Goal: Information Seeking & Learning: Check status

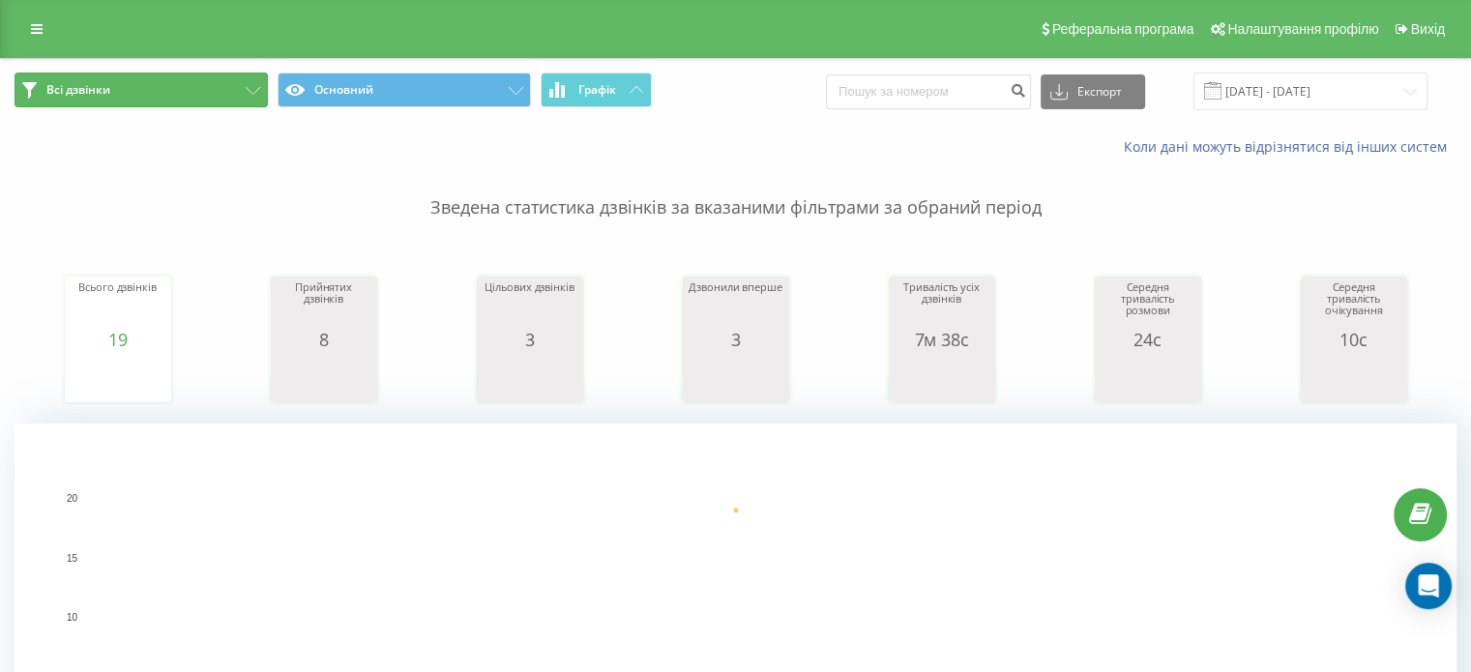
click at [50, 100] on button "Всі дзвінки" at bounding box center [141, 90] width 253 height 35
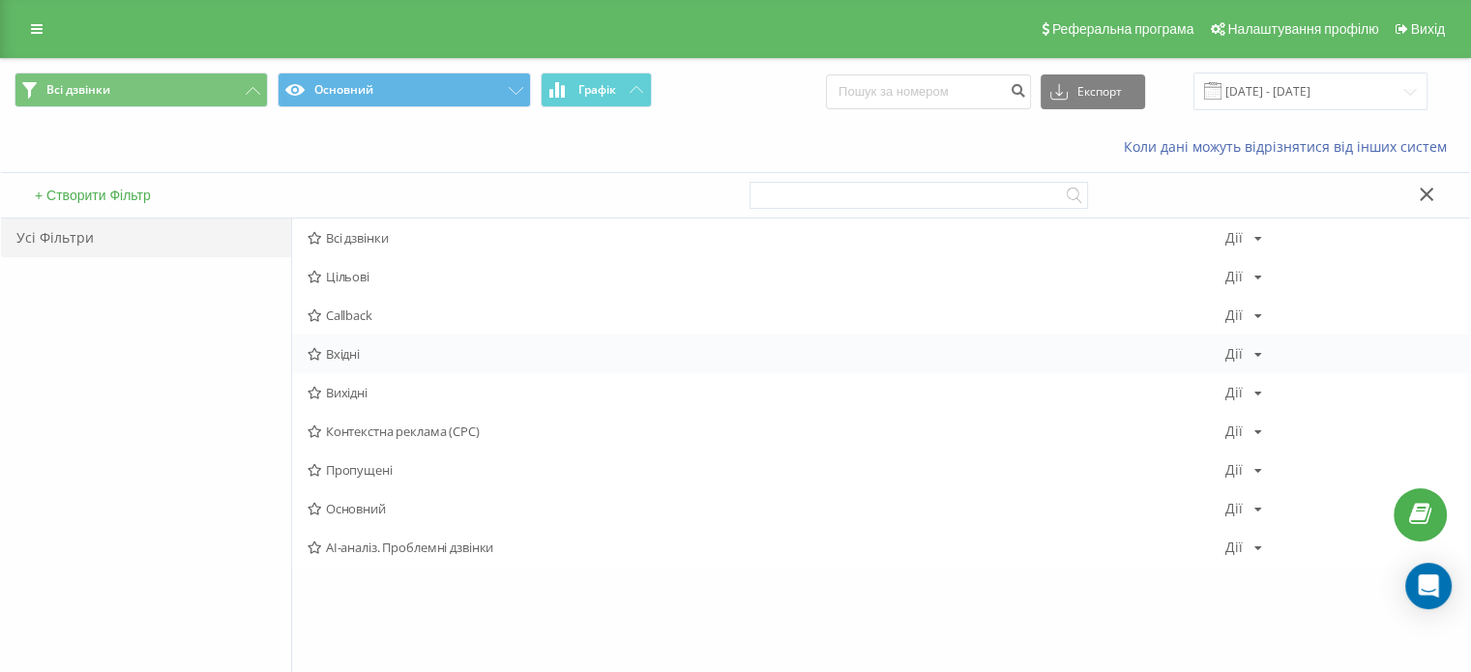
drag, startPoint x: 409, startPoint y: 380, endPoint x: 403, endPoint y: 358, distance: 23.0
click at [403, 358] on div "Всі дзвінки Дії Редагувати Копіювати Видалити За замовчуванням Поділитися Цільо…" at bounding box center [881, 393] width 1178 height 348
click at [403, 358] on span "Вхідні" at bounding box center [767, 354] width 918 height 14
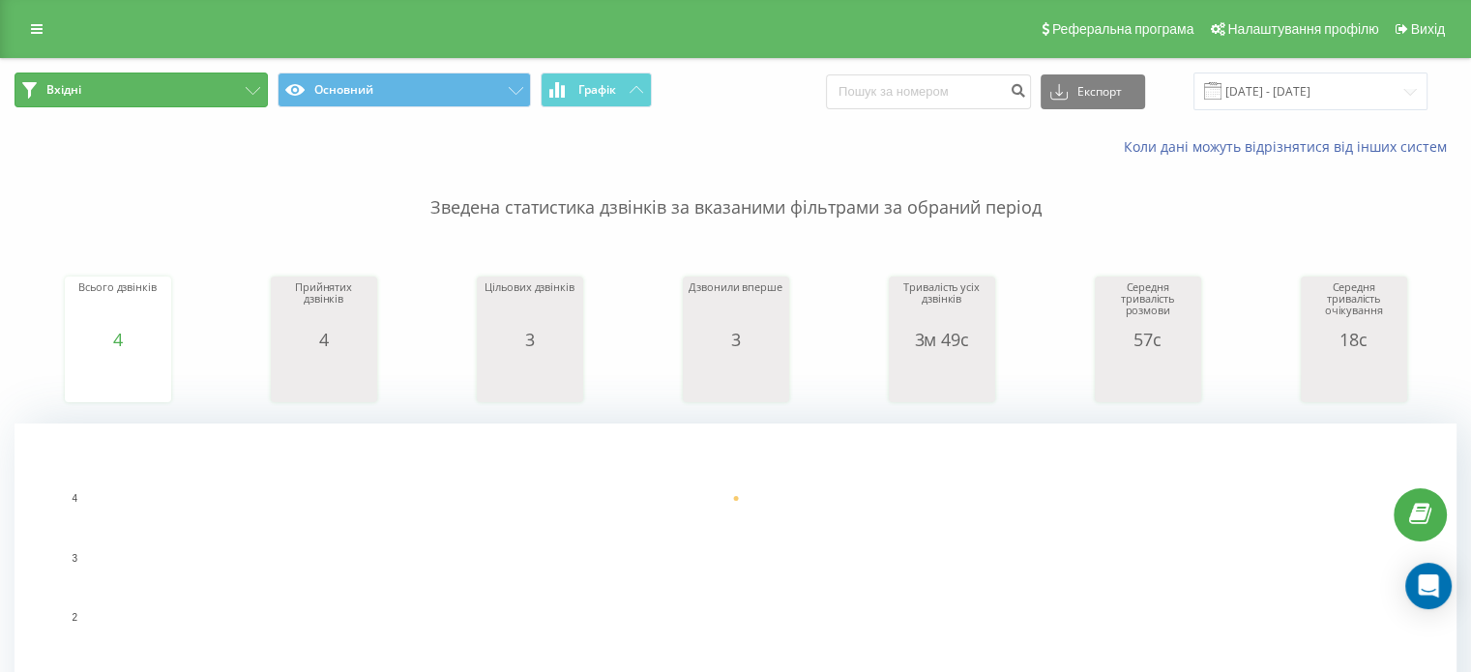
click at [146, 102] on button "Вхідні" at bounding box center [141, 90] width 253 height 35
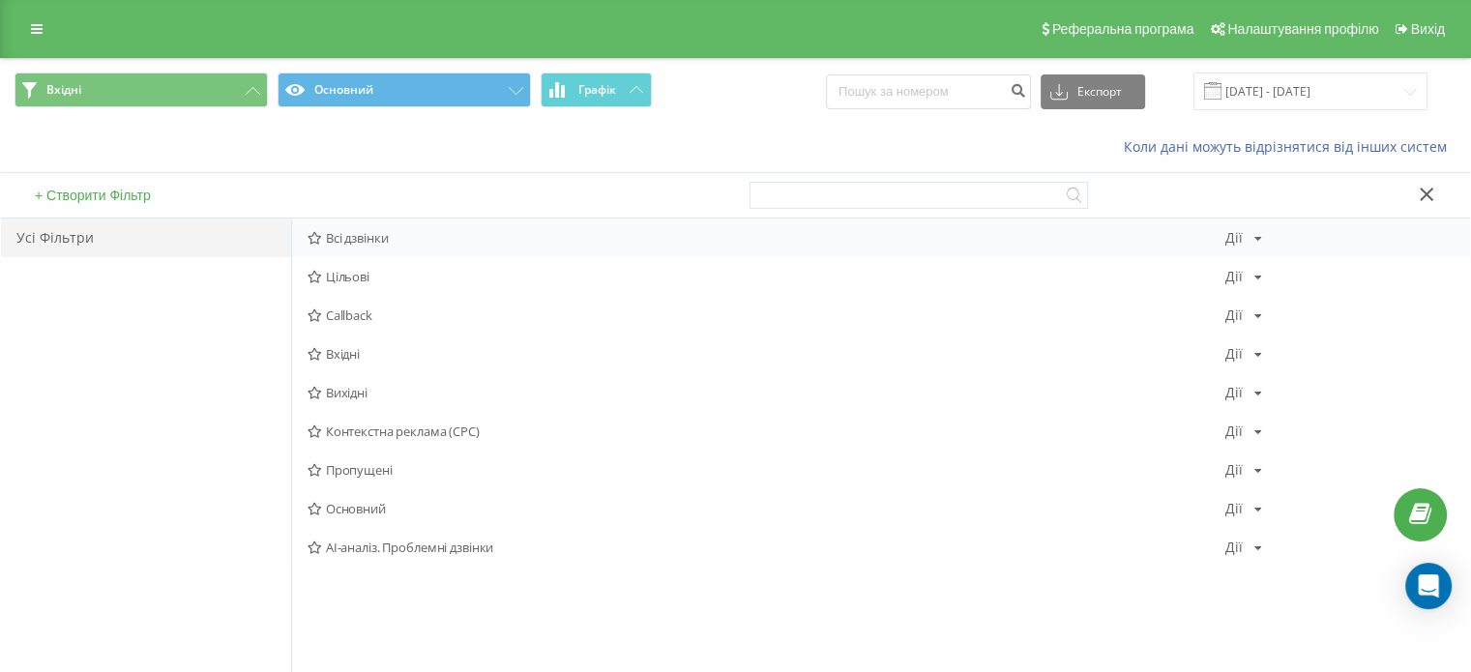
click at [364, 227] on div "Всі дзвінки Дії Редагувати Копіювати Видалити За замовчуванням Поділитися" at bounding box center [881, 238] width 1178 height 39
click at [372, 234] on span "Всі дзвінки" at bounding box center [767, 238] width 918 height 14
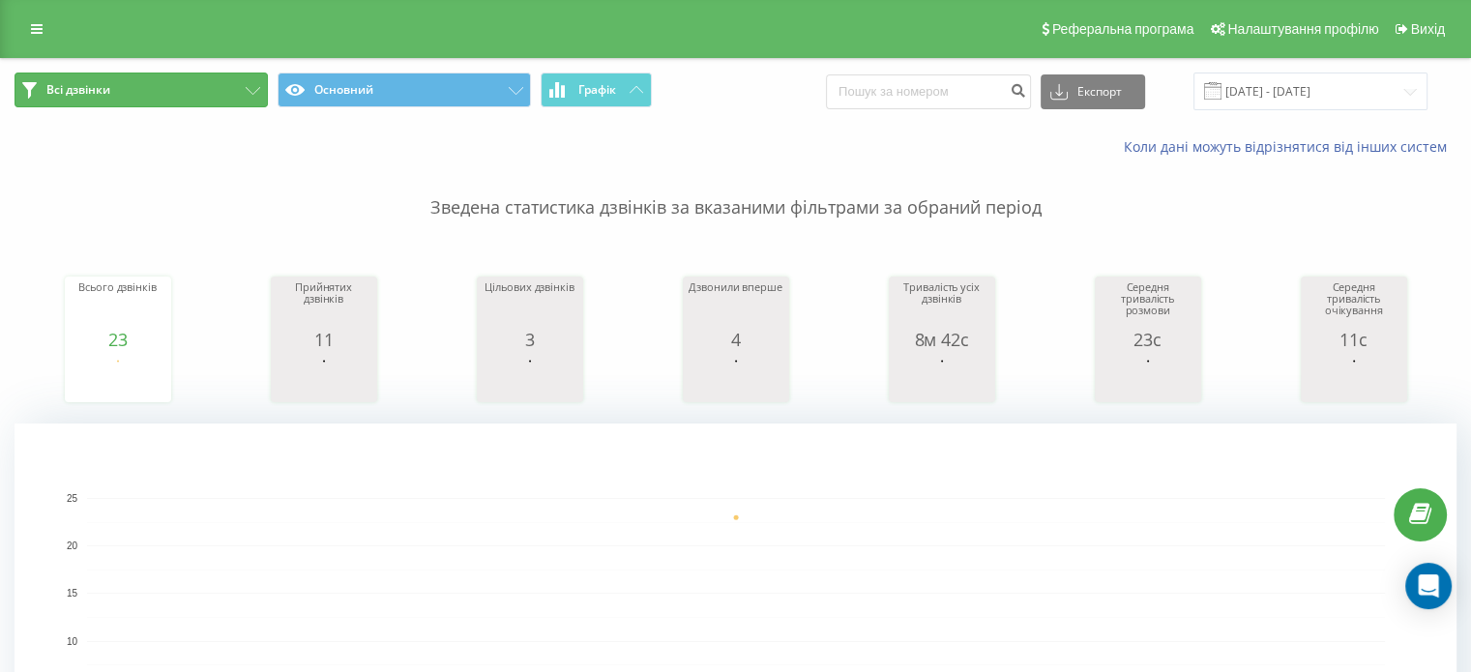
click at [170, 89] on button "Всі дзвінки" at bounding box center [141, 90] width 253 height 35
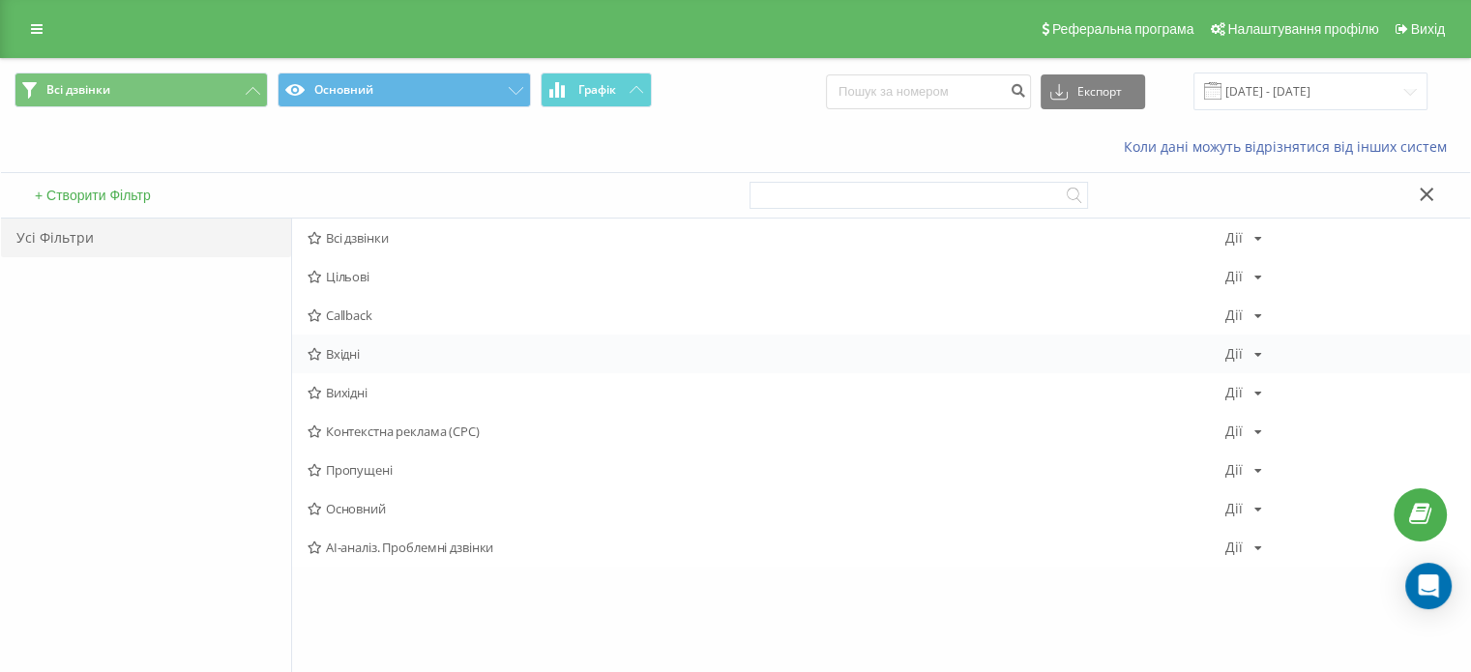
drag, startPoint x: 402, startPoint y: 385, endPoint x: 377, endPoint y: 347, distance: 45.3
click at [377, 347] on div "Всі дзвінки Дії Редагувати Копіювати Видалити За замовчуванням Поділитися Цільо…" at bounding box center [881, 393] width 1178 height 348
click at [377, 347] on span "Вхідні" at bounding box center [767, 354] width 918 height 14
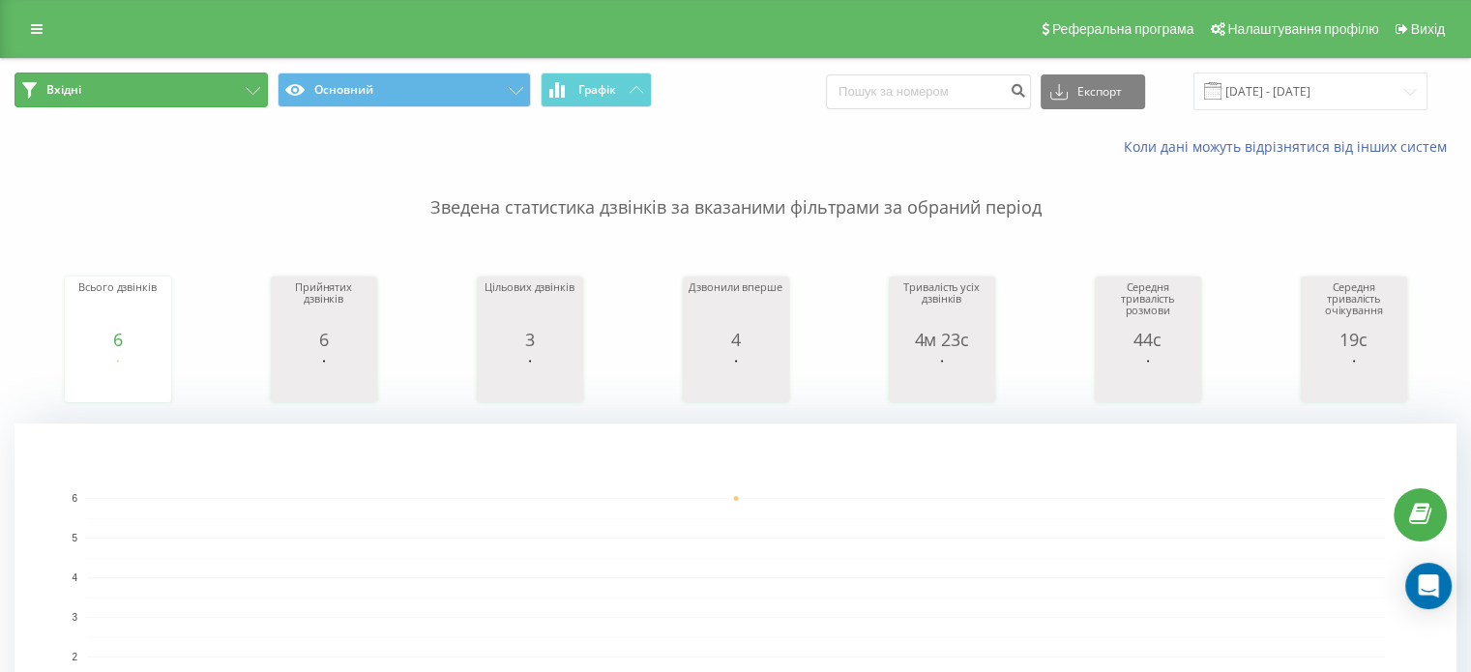
click at [159, 80] on button "Вхідні" at bounding box center [141, 90] width 253 height 35
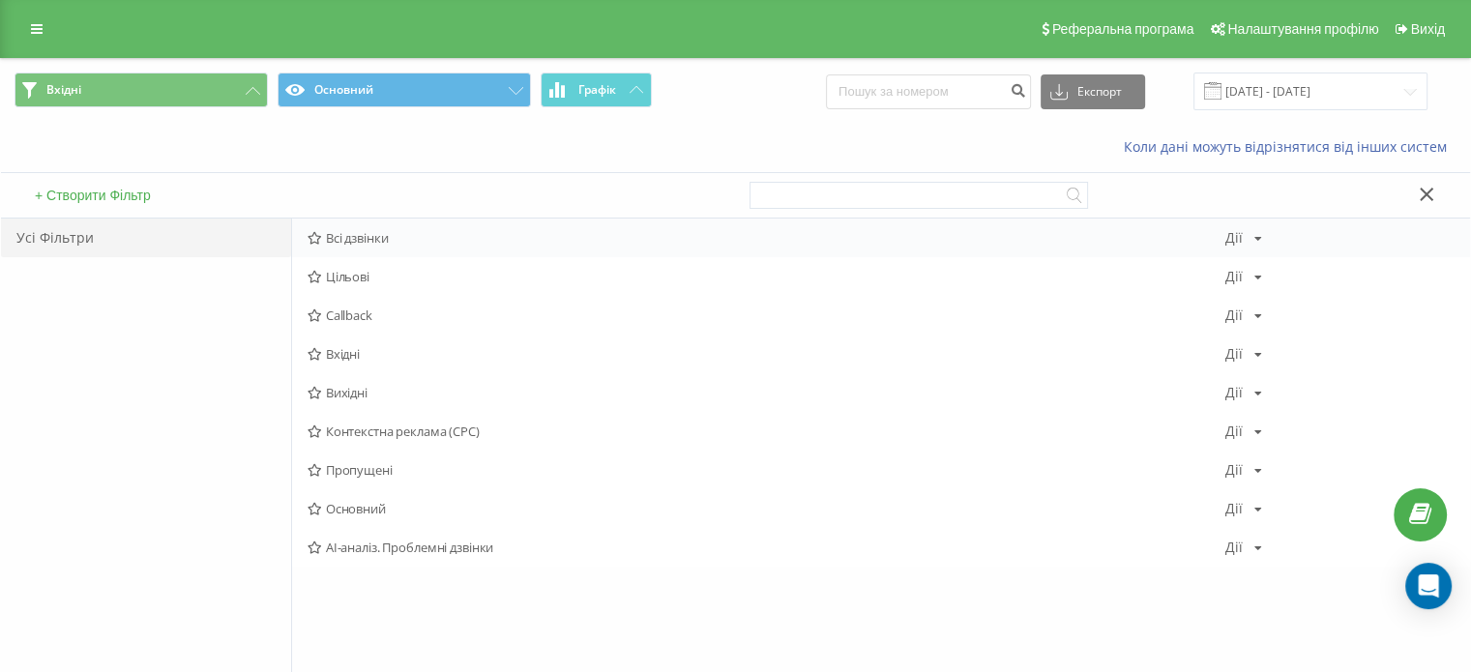
click at [406, 229] on div "Всі дзвінки Дії Редагувати Копіювати Видалити За замовчуванням Поділитися" at bounding box center [881, 238] width 1178 height 39
click at [423, 238] on span "Всі дзвінки" at bounding box center [767, 238] width 918 height 14
